Goal: Transaction & Acquisition: Purchase product/service

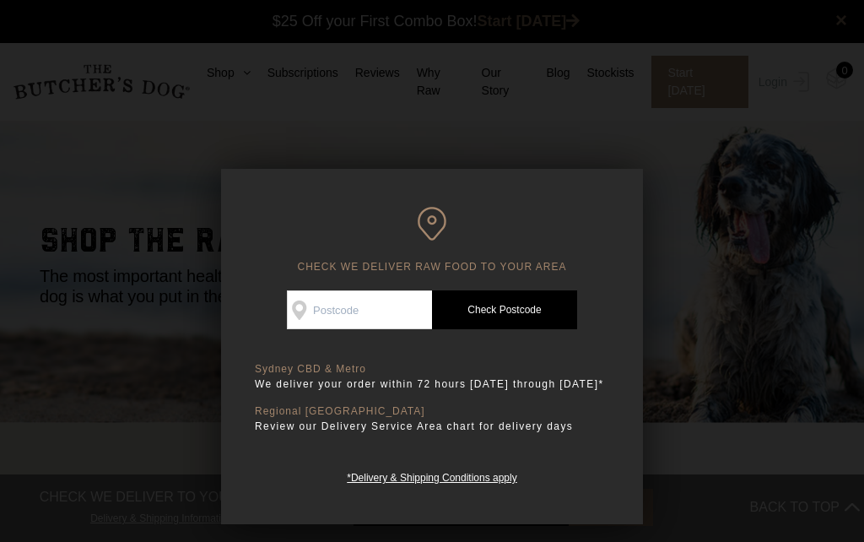
click at [351, 306] on input "Check Availability At" at bounding box center [359, 309] width 145 height 39
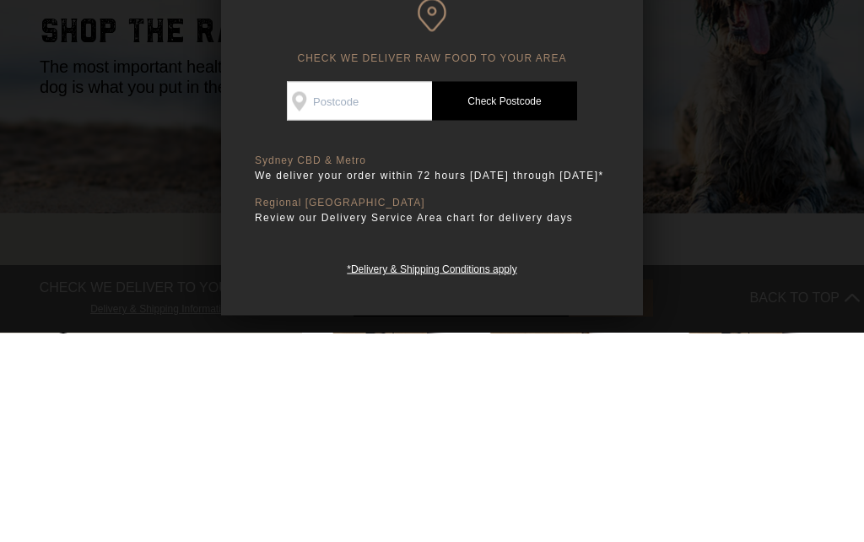
type input "4030"
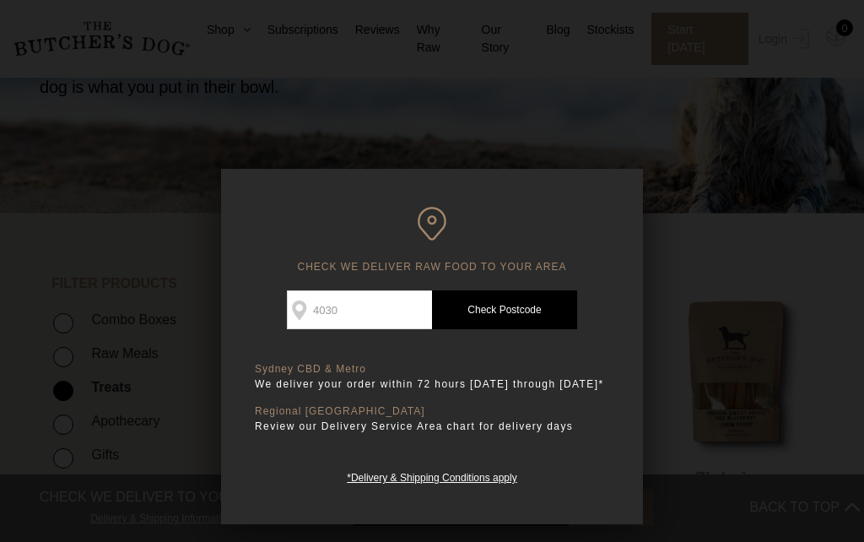
click at [536, 305] on link "Check Postcode" at bounding box center [504, 309] width 145 height 39
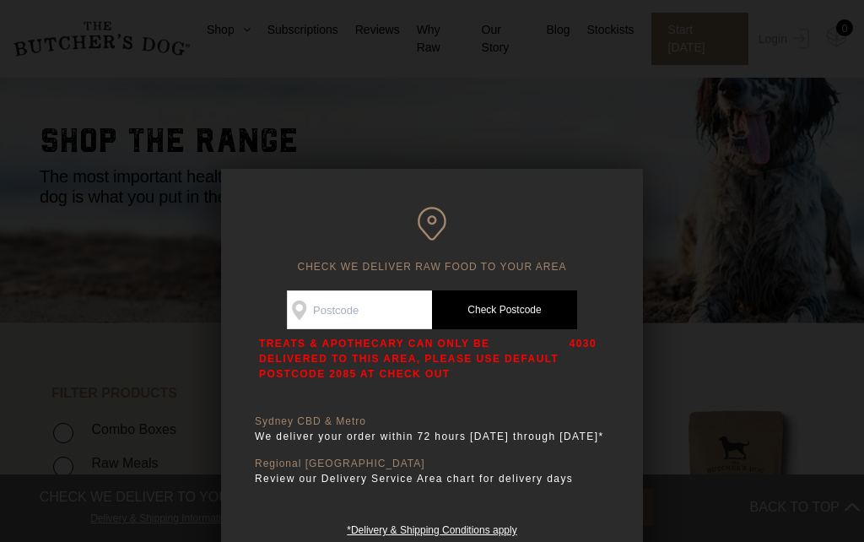
scroll to position [99, 0]
click at [785, 419] on div at bounding box center [432, 271] width 864 height 542
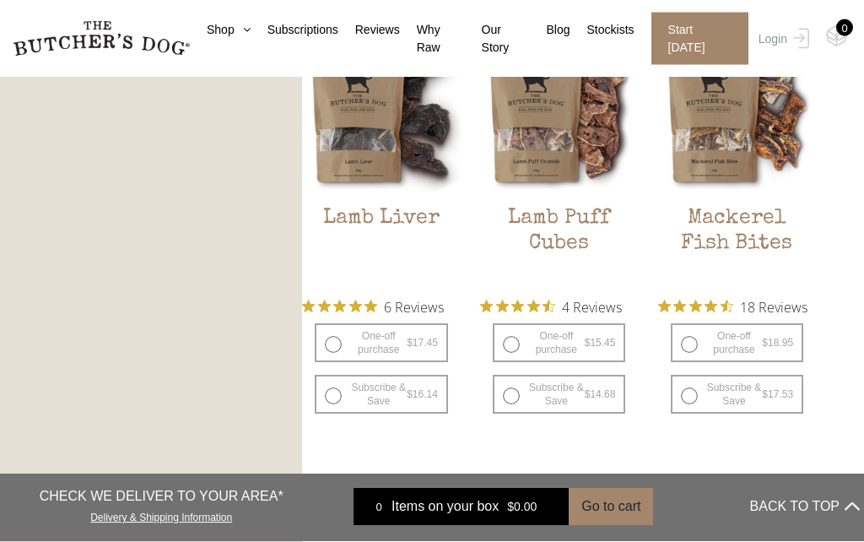
scroll to position [1822, 0]
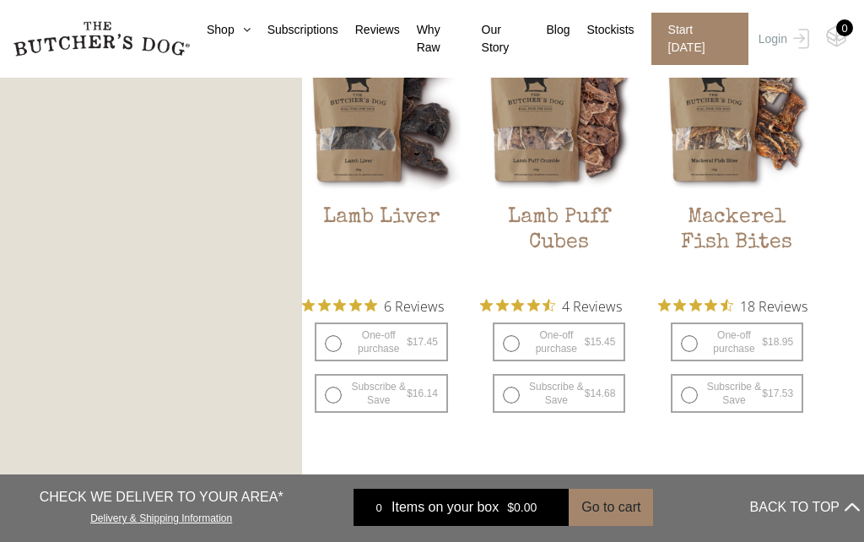
click at [593, 506] on link "→" at bounding box center [581, 511] width 27 height 27
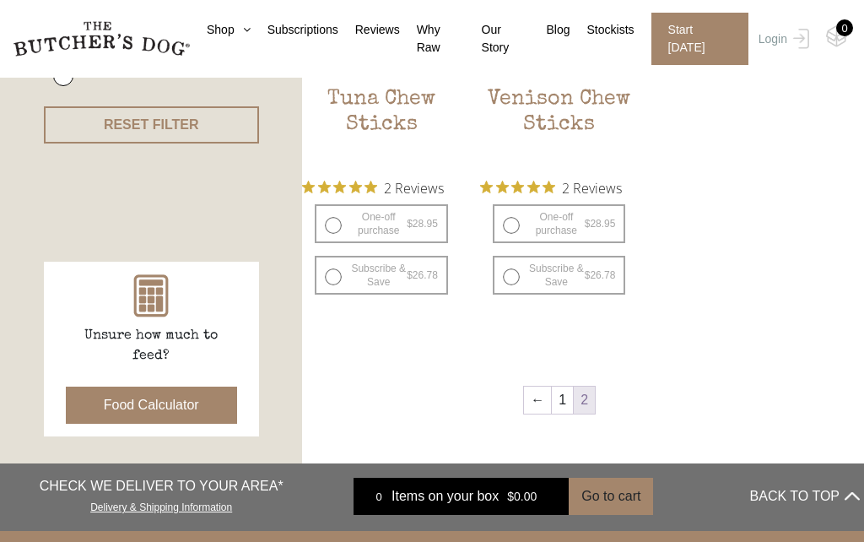
scroll to position [593, 0]
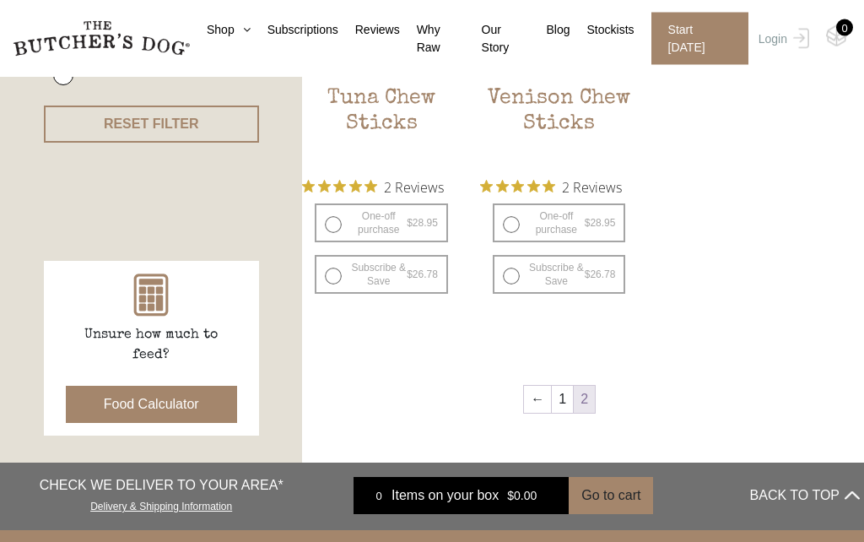
click at [538, 395] on link "←" at bounding box center [537, 400] width 27 height 27
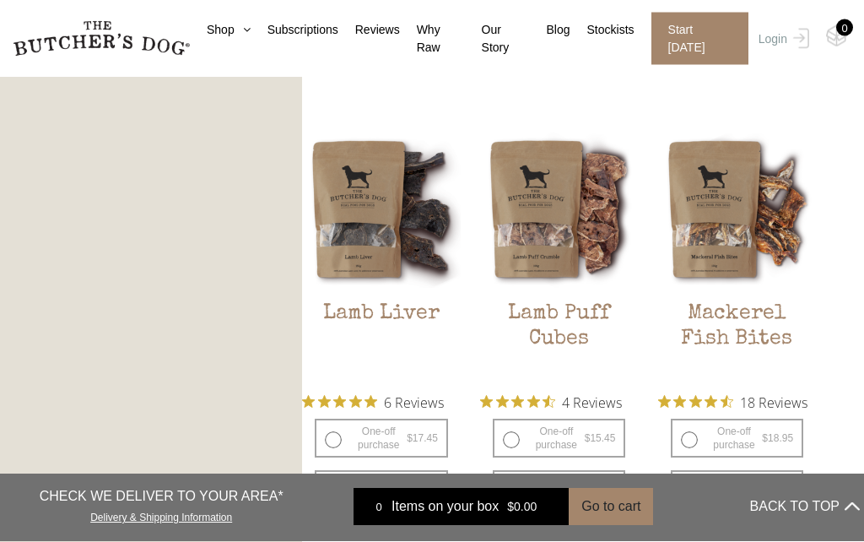
scroll to position [1746, 0]
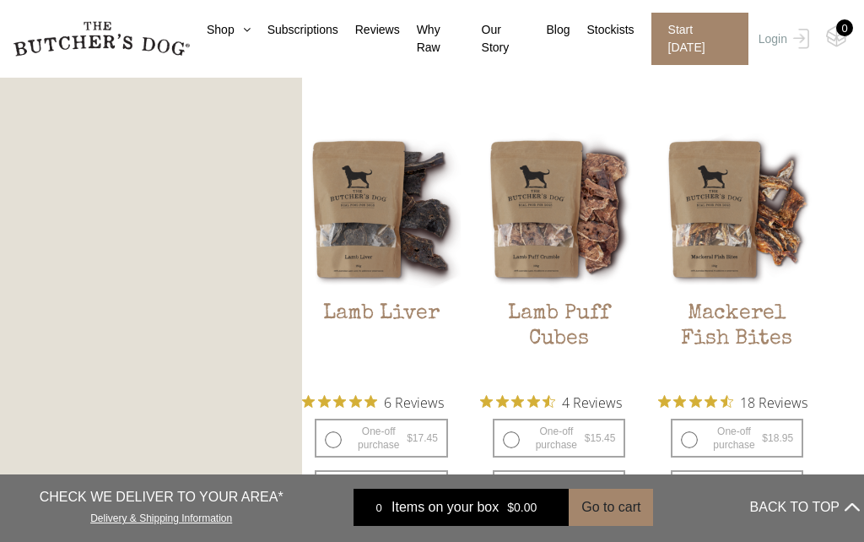
click at [694, 420] on label "One-off purchase $ 18.95 — or subscribe and save 7.5%" at bounding box center [737, 438] width 133 height 39
radio input "true"
click at [687, 420] on label "One-off purchase $ 18.95 — or subscribe and save 7.5%" at bounding box center [737, 438] width 133 height 39
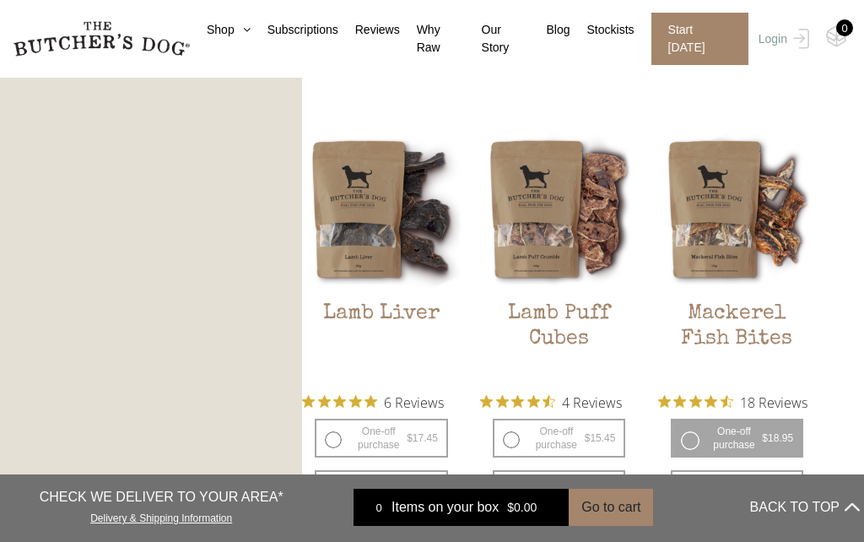
click at [0, 0] on button "Add item" at bounding box center [0, 0] width 0 height 0
click at [687, 419] on label "One-off purchase $ 18.95 — or subscribe and save 7.5%" at bounding box center [737, 438] width 133 height 39
click at [0, 0] on button "Add item" at bounding box center [0, 0] width 0 height 0
click at [518, 420] on label "One-off purchase $ 15.45 — or subscribe and save 5%" at bounding box center [559, 438] width 133 height 39
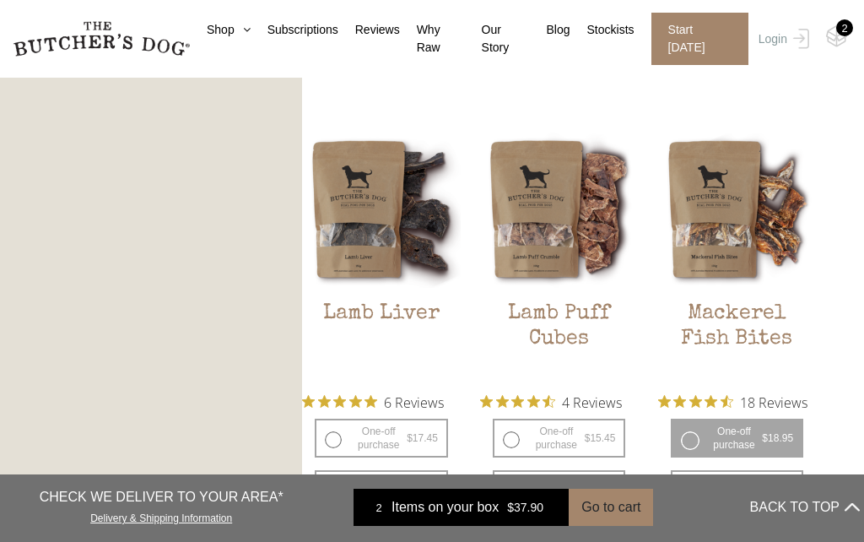
radio input "true"
click at [0, 0] on button "Add item" at bounding box center [0, 0] width 0 height 0
click at [510, 421] on label "One-off purchase $ 15.45 — or subscribe and save 5%" at bounding box center [559, 438] width 133 height 39
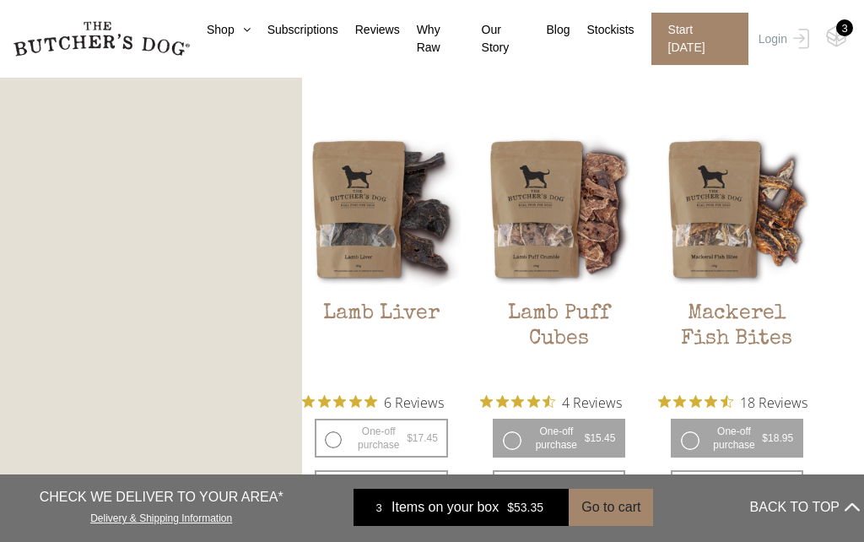
click at [0, 0] on button "Add item" at bounding box center [0, 0] width 0 height 0
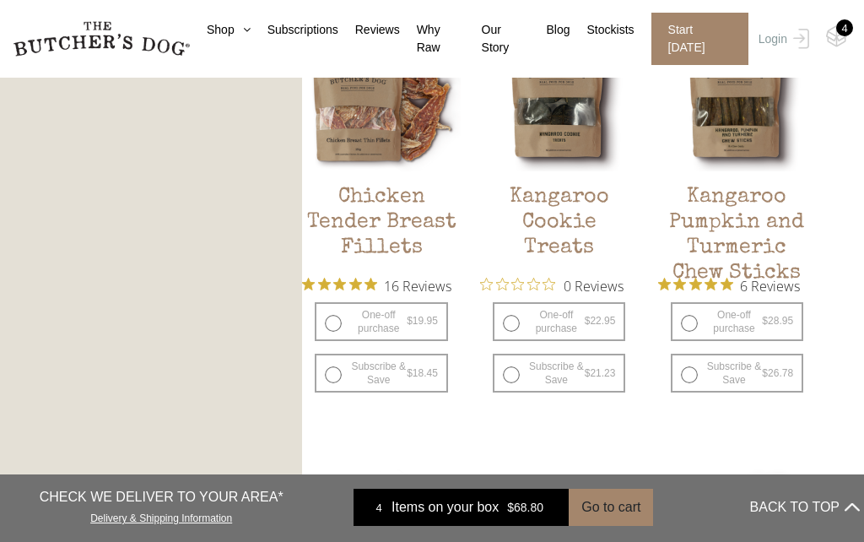
scroll to position [947, 0]
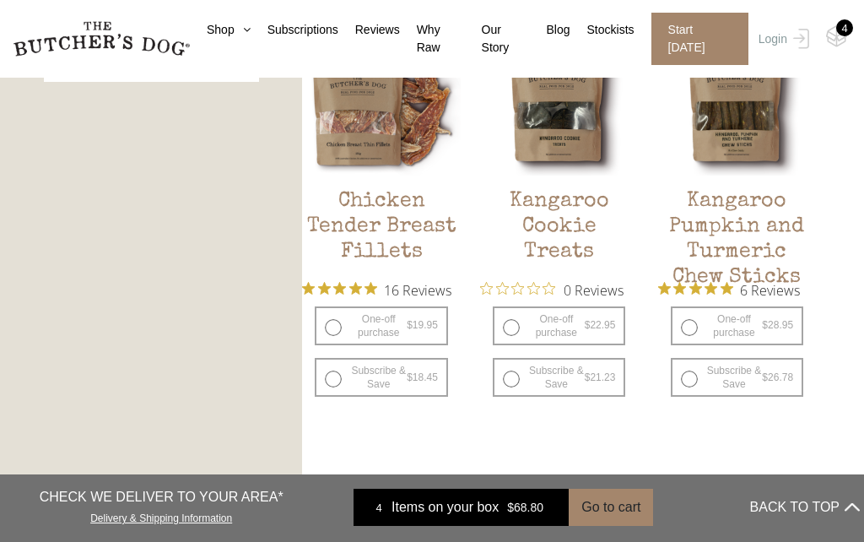
click at [336, 317] on label "One-off purchase $ 19.95 — or subscribe and save 7.5%" at bounding box center [381, 325] width 133 height 39
radio input "true"
click at [338, 322] on label "One-off purchase $ 19.95 — or subscribe and save 7.5%" at bounding box center [381, 325] width 133 height 39
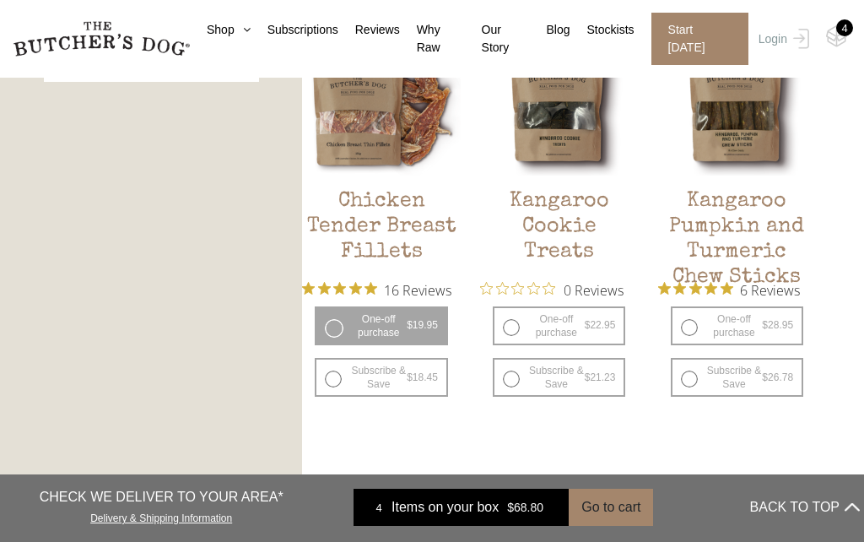
click at [0, 0] on button "Add item" at bounding box center [0, 0] width 0 height 0
click at [336, 321] on label "One-off purchase $ 19.95 — or subscribe and save 7.5%" at bounding box center [381, 325] width 133 height 39
click at [0, 0] on button "Add item" at bounding box center [0, 0] width 0 height 0
click at [854, 34] on nav "0 Shop Combo Boxes Treats" at bounding box center [432, 39] width 864 height 78
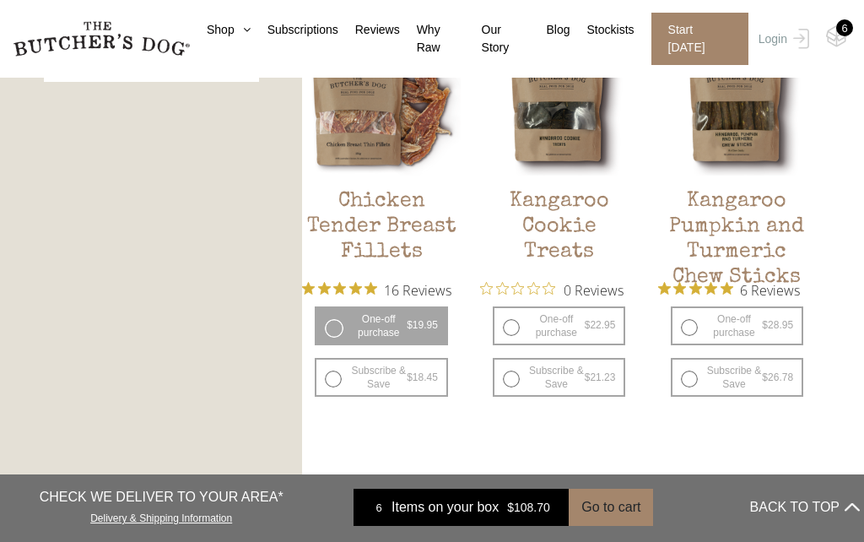
click at [0, 0] on img at bounding box center [0, 0] width 0 height 0
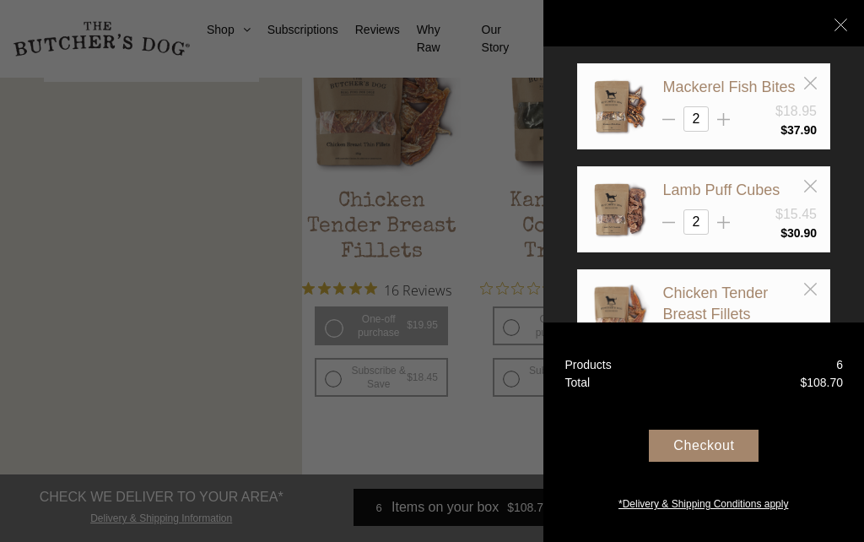
click at [711, 462] on div "Checkout" at bounding box center [704, 446] width 110 height 32
